Goal: Information Seeking & Learning: Understand process/instructions

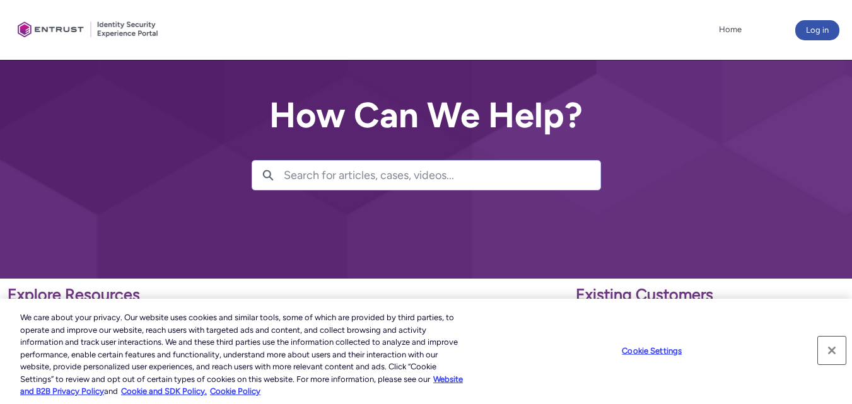
click at [828, 349] on button "Close" at bounding box center [832, 351] width 28 height 28
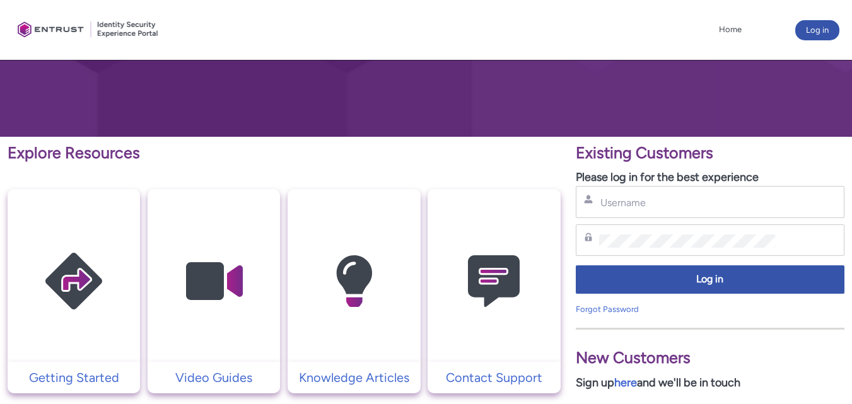
scroll to position [143, 0]
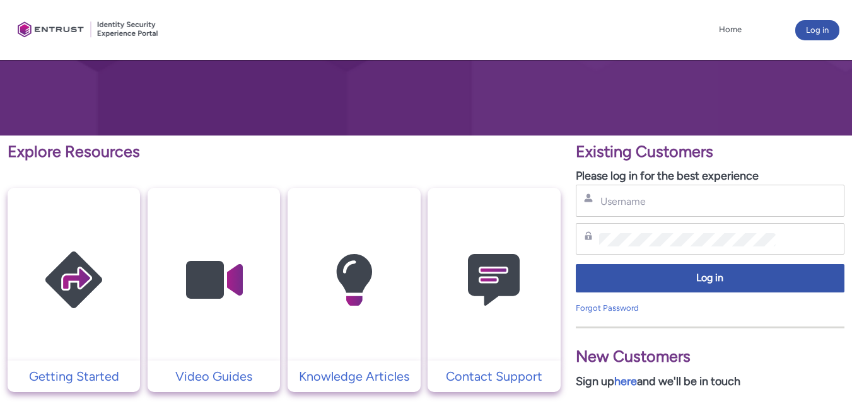
drag, startPoint x: 851, startPoint y: 146, endPoint x: 850, endPoint y: 165, distance: 18.9
drag, startPoint x: 842, startPoint y: 195, endPoint x: 839, endPoint y: 206, distance: 11.8
click at [839, 206] on div "Username" at bounding box center [710, 201] width 269 height 32
click at [504, 373] on p "Contact Support" at bounding box center [494, 376] width 120 height 19
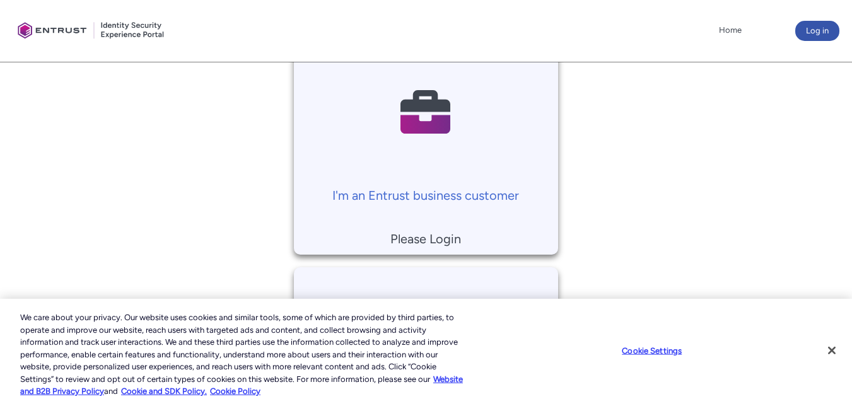
scroll to position [308, 0]
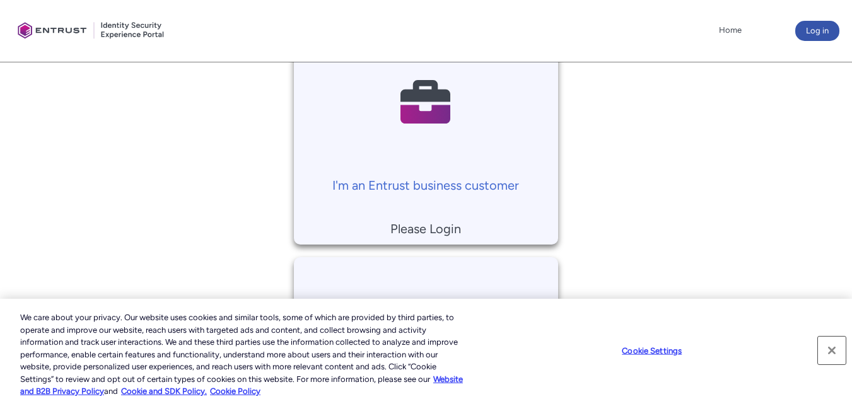
click at [834, 352] on button "Close" at bounding box center [832, 351] width 28 height 28
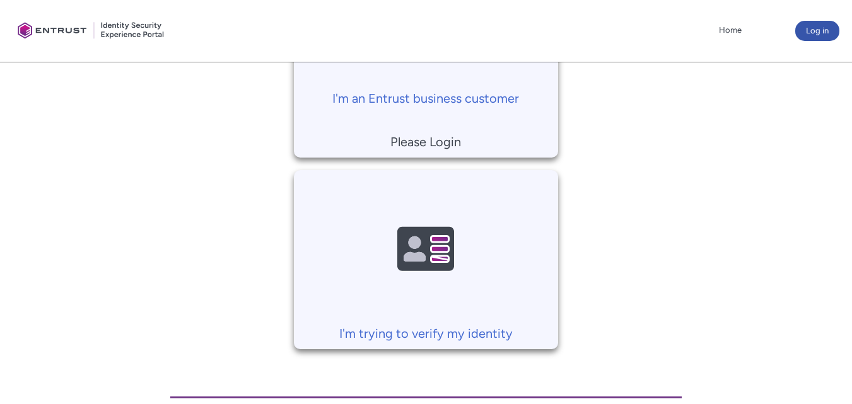
scroll to position [405, 0]
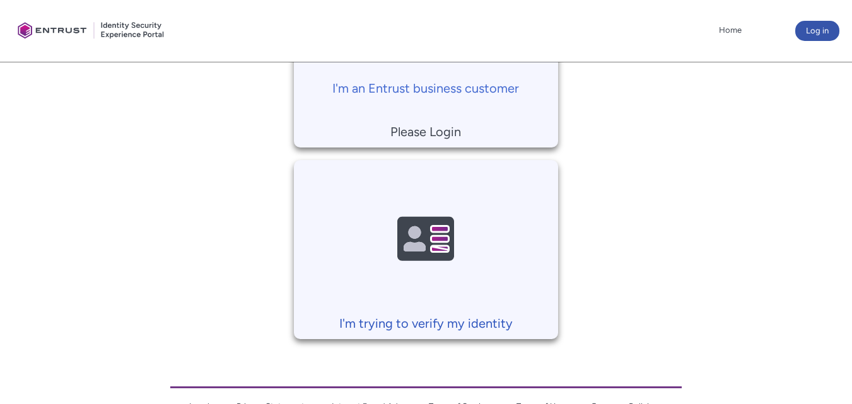
drag, startPoint x: 789, startPoint y: 249, endPoint x: 479, endPoint y: 325, distance: 318.7
click at [479, 325] on p "I'm trying to verify my identity" at bounding box center [426, 323] width 252 height 19
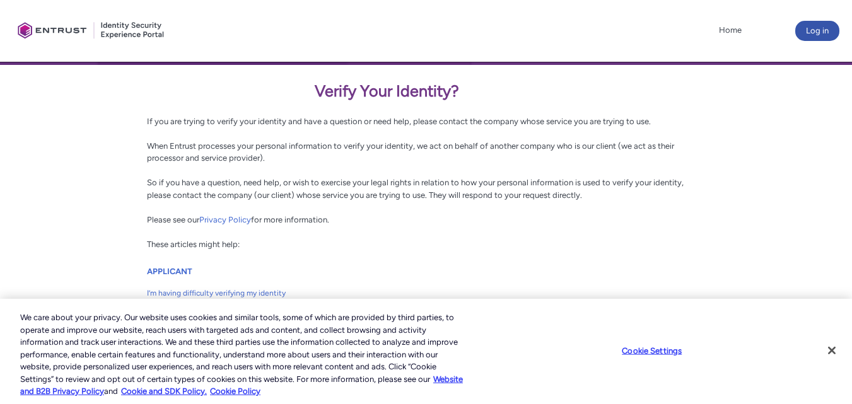
scroll to position [215, 0]
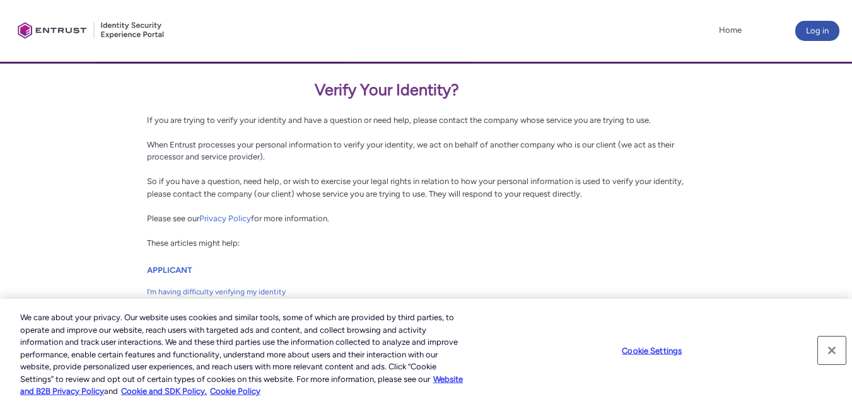
click at [829, 344] on button "Close" at bounding box center [832, 351] width 28 height 28
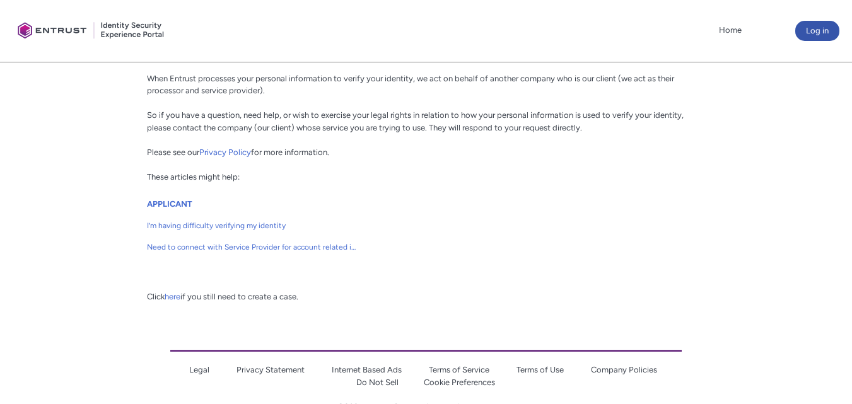
scroll to position [284, 0]
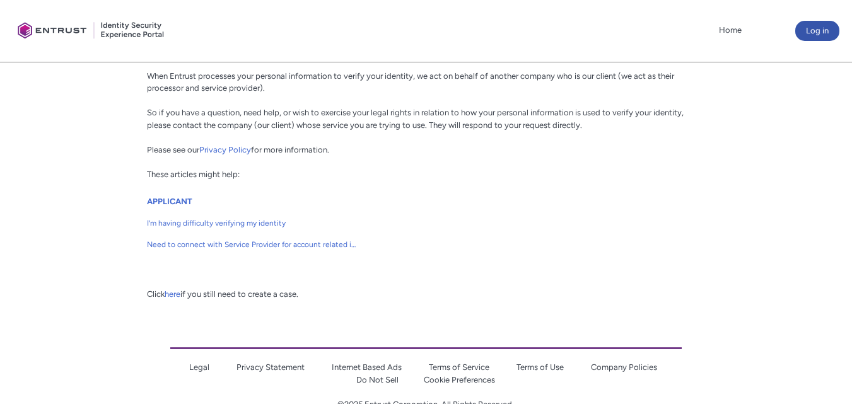
drag, startPoint x: 839, startPoint y: 171, endPoint x: 852, endPoint y: 172, distance: 13.3
click at [851, 172] on html "Loading × Sorry to interrupt CSS Error Refresh Skip to Main Content Client Port…" at bounding box center [426, 75] width 852 height 719
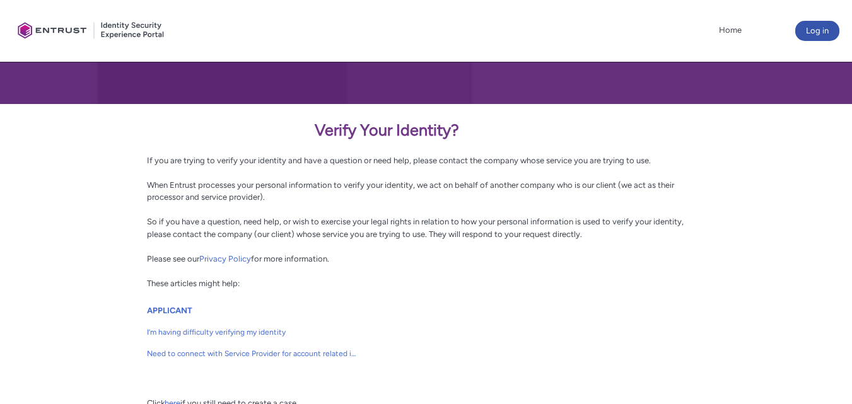
scroll to position [176, 0]
